Goal: Transaction & Acquisition: Purchase product/service

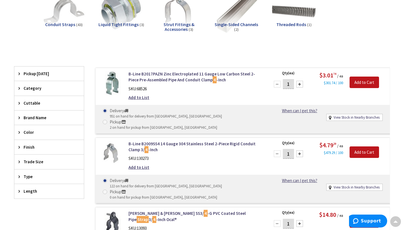
scroll to position [97, 0]
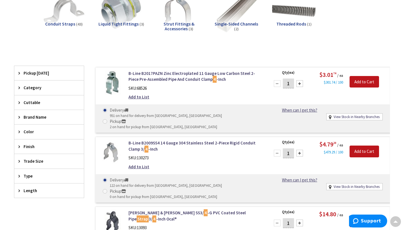
click at [291, 81] on input "1" at bounding box center [288, 84] width 11 height 10
type input "12"
click at [359, 82] on input "Add to Cart" at bounding box center [364, 82] width 29 height 12
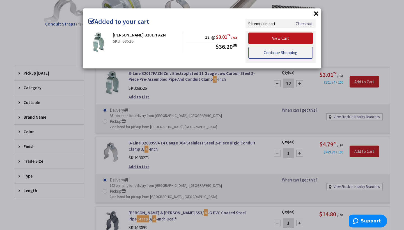
click at [270, 50] on link "Continue Shopping" at bounding box center [280, 53] width 65 height 12
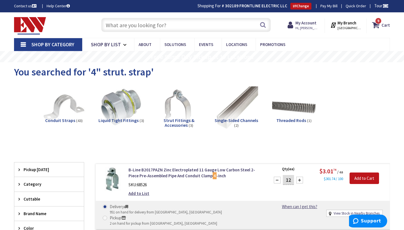
scroll to position [0, 0]
click at [379, 24] on span "9 9 items" at bounding box center [378, 20] width 7 height 7
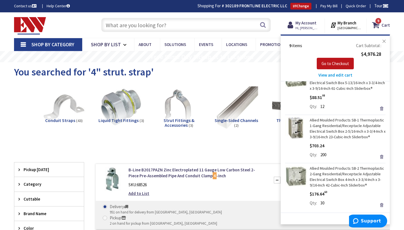
scroll to position [262, 0]
click at [336, 63] on span "Go to Checkout" at bounding box center [336, 63] width 28 height 5
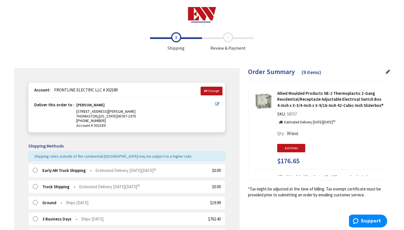
click at [36, 168] on label at bounding box center [37, 171] width 9 height 6
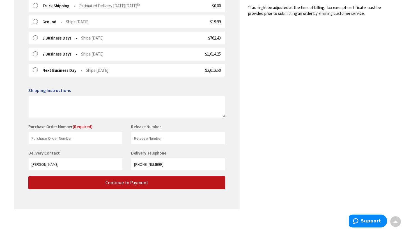
scroll to position [181, 0]
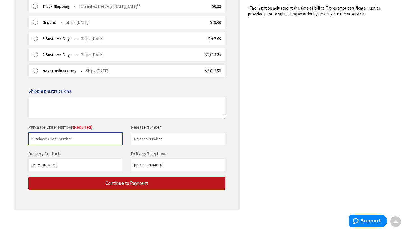
click at [74, 134] on input "text" at bounding box center [75, 138] width 94 height 13
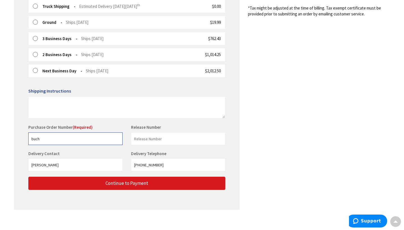
type input "buch"
click at [113, 180] on span "Continue to Payment" at bounding box center [127, 183] width 43 height 6
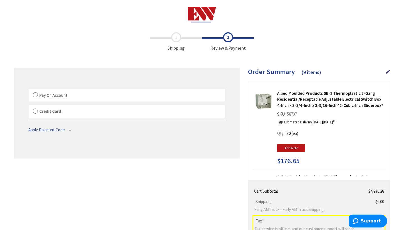
click at [36, 95] on label "Pay On Account" at bounding box center [127, 95] width 196 height 13
click at [29, 90] on input "Pay On Account" at bounding box center [29, 90] width 0 height 0
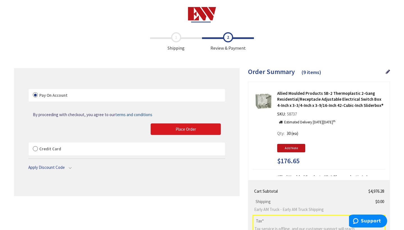
click at [173, 131] on button "Place Order" at bounding box center [186, 129] width 70 height 12
